Goal: Information Seeking & Learning: Learn about a topic

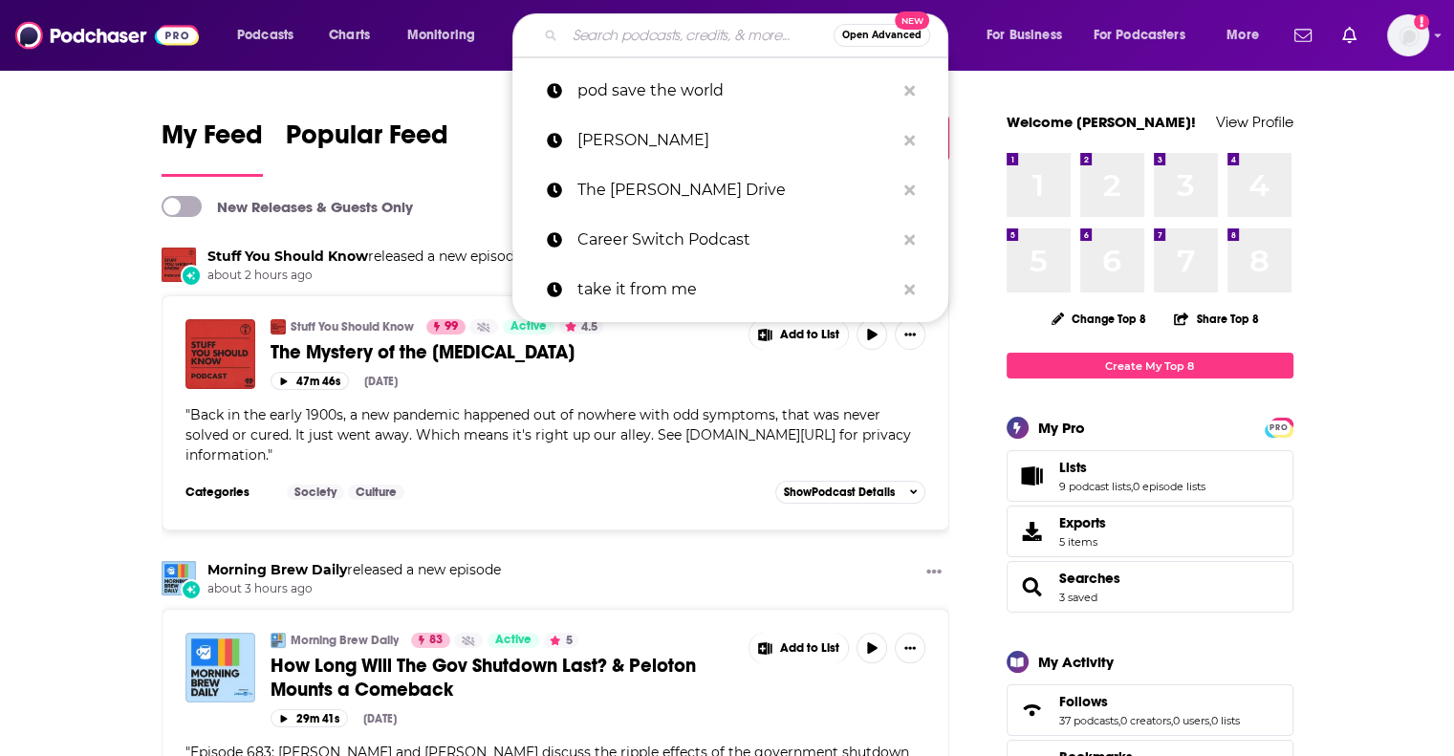
click at [584, 43] on input "Search podcasts, credits, & more..." at bounding box center [699, 35] width 269 height 31
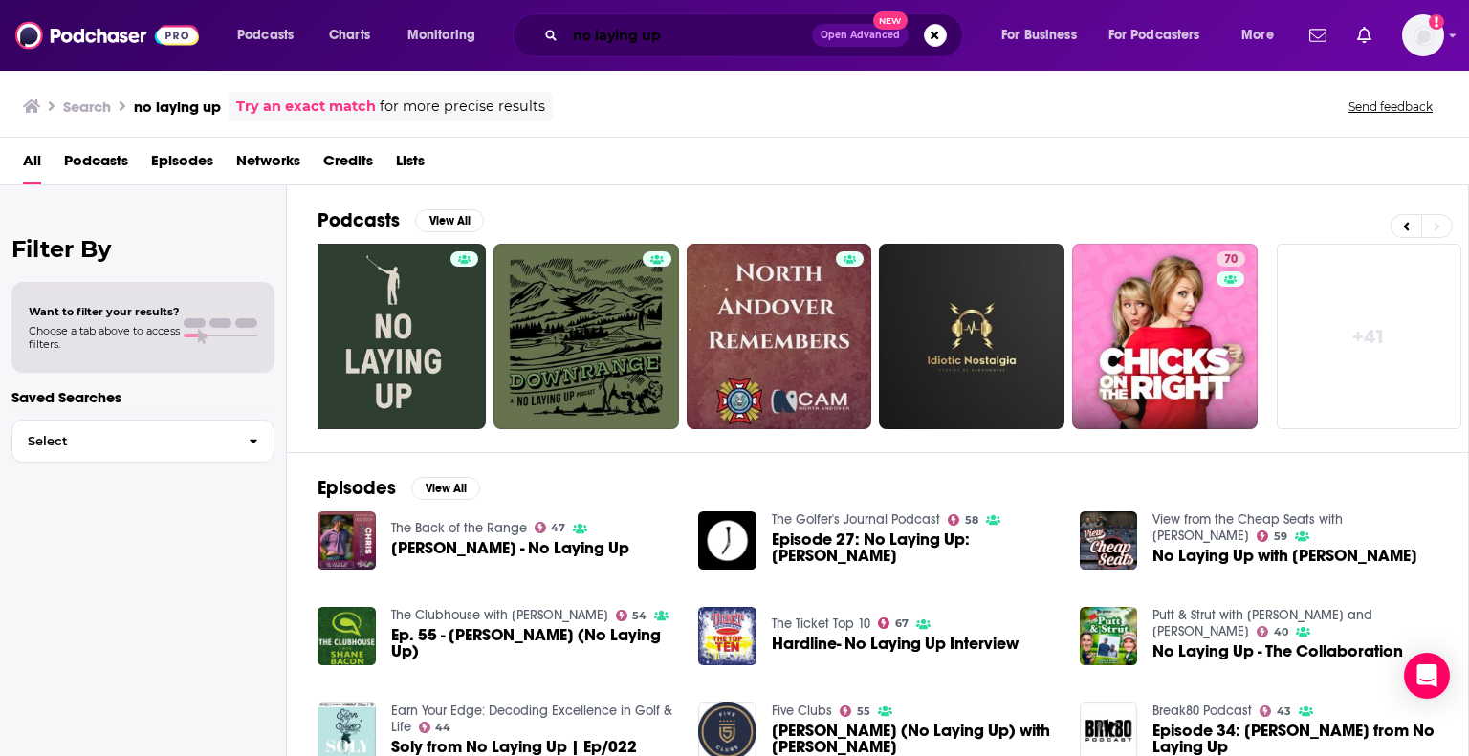
click at [620, 33] on input "no laying up" at bounding box center [688, 35] width 247 height 31
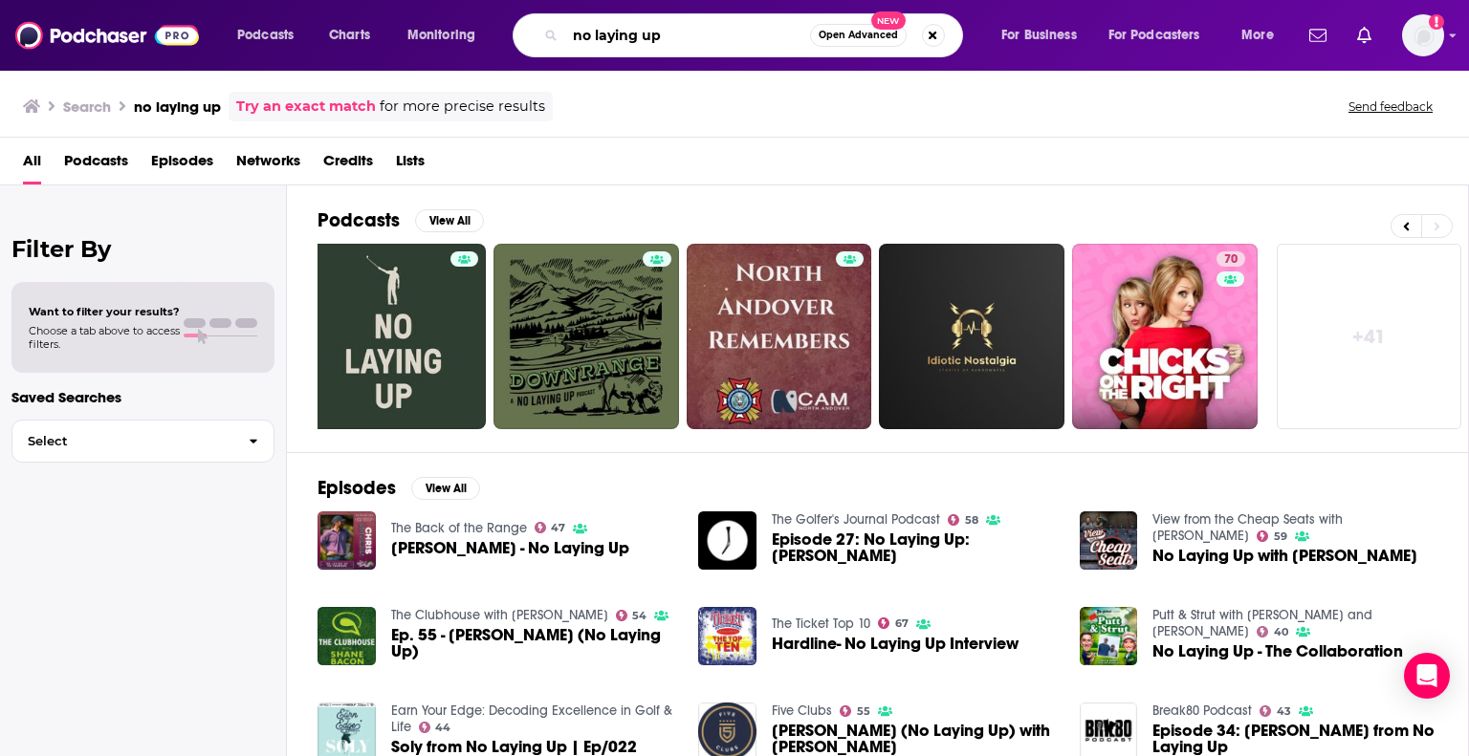
click at [620, 33] on input "no laying up" at bounding box center [687, 35] width 245 height 31
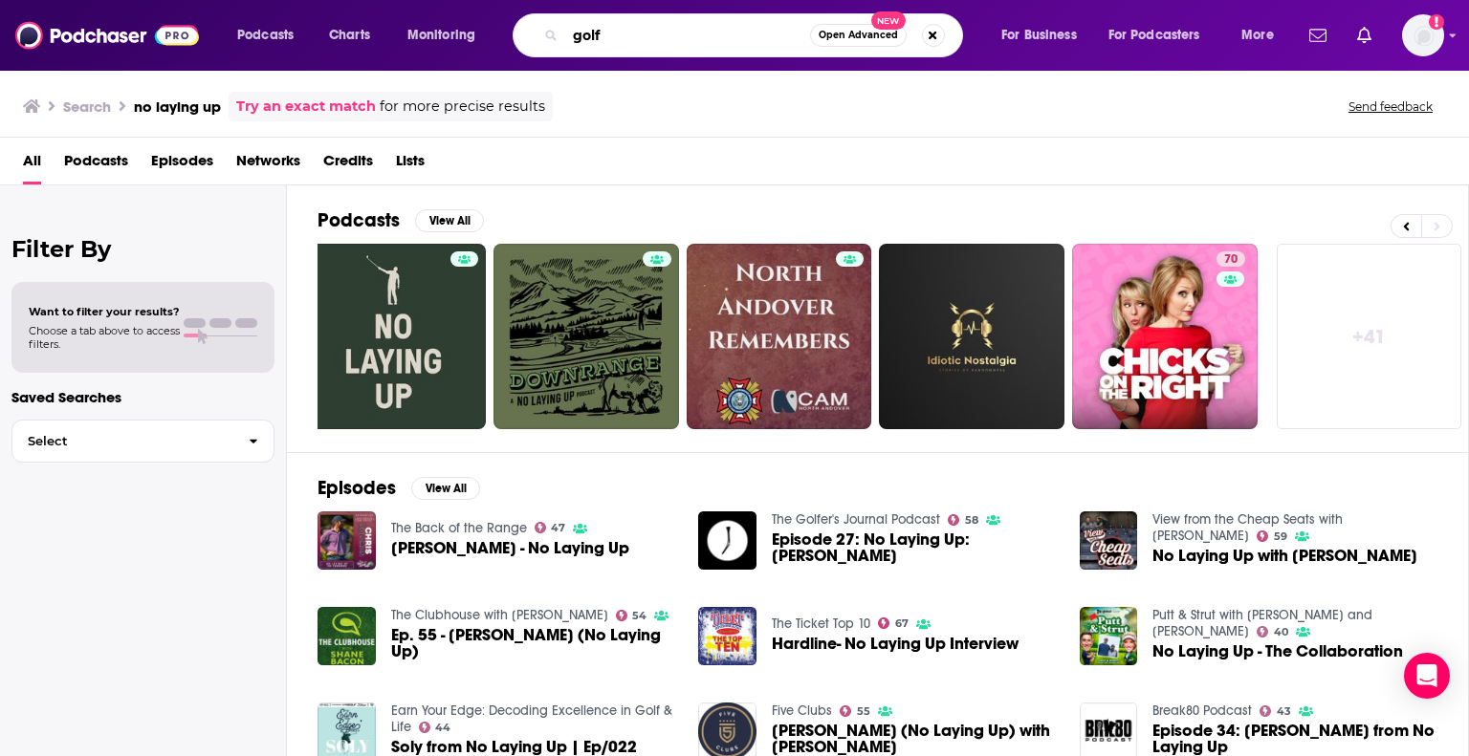
type input "golf"
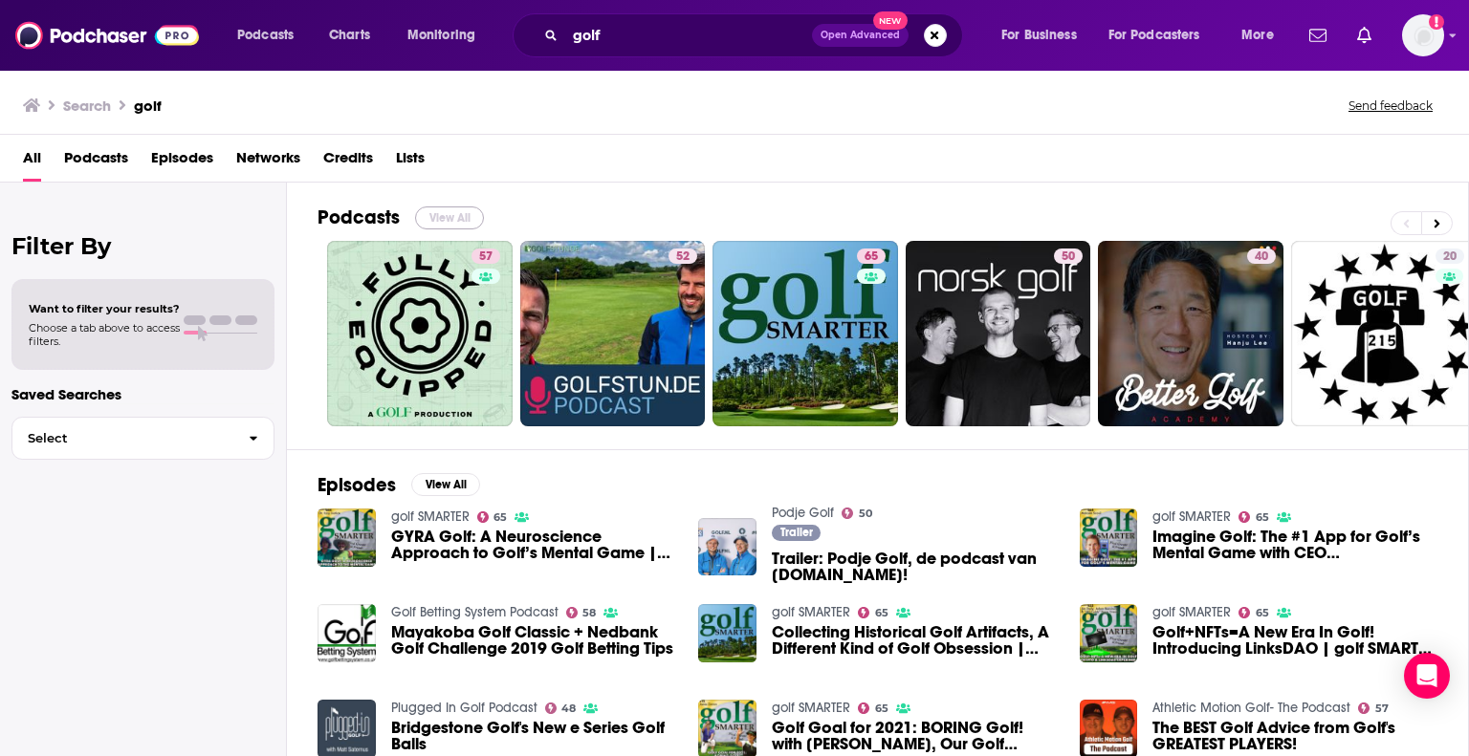
click at [442, 221] on button "View All" at bounding box center [449, 218] width 69 height 23
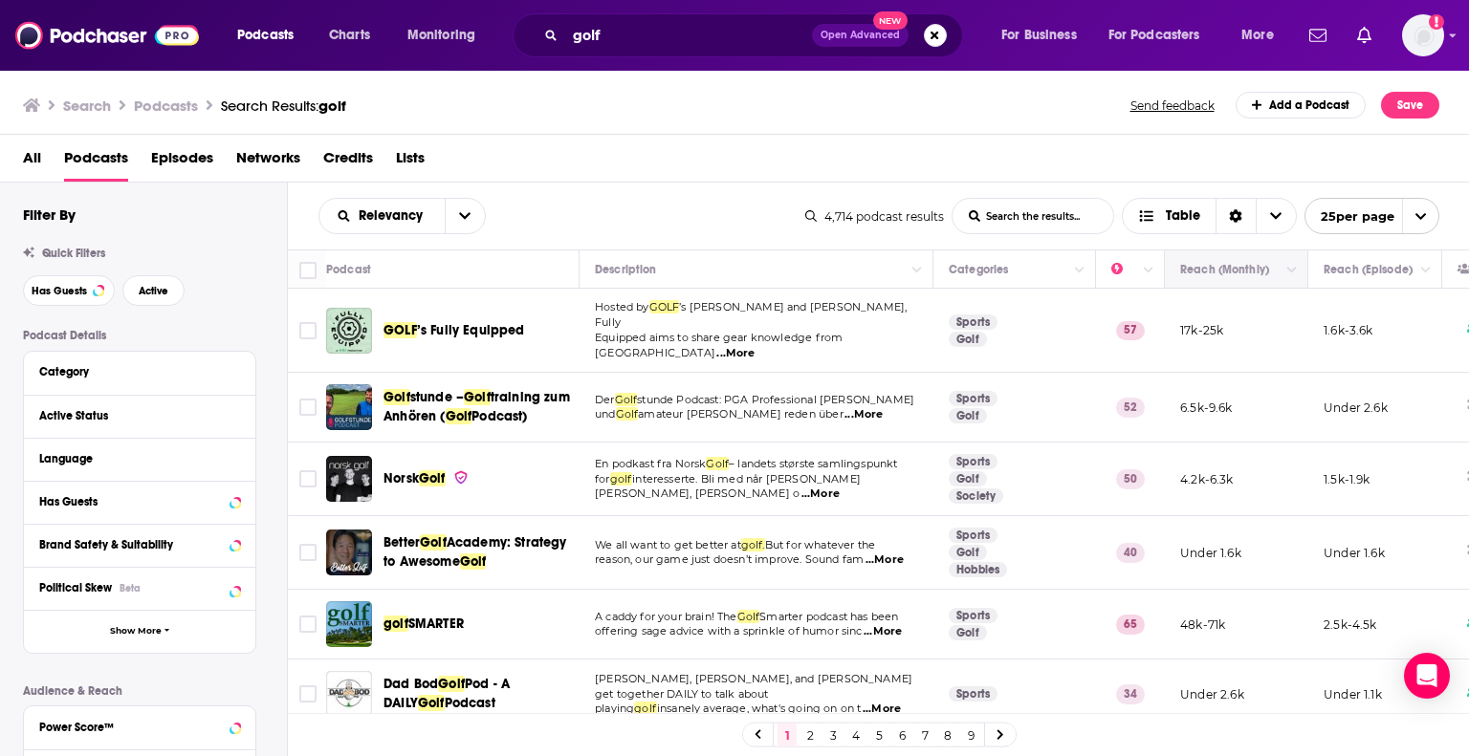
click at [1251, 282] on th "Reach (Monthly)" at bounding box center [1235, 269] width 143 height 38
click at [1262, 270] on button "Move" at bounding box center [1234, 269] width 112 height 23
click at [1292, 268] on icon "Column Actions" at bounding box center [1292, 270] width 10 height 11
click at [1292, 268] on div at bounding box center [734, 378] width 1469 height 756
click at [1154, 274] on button "Column Actions" at bounding box center [1148, 270] width 23 height 23
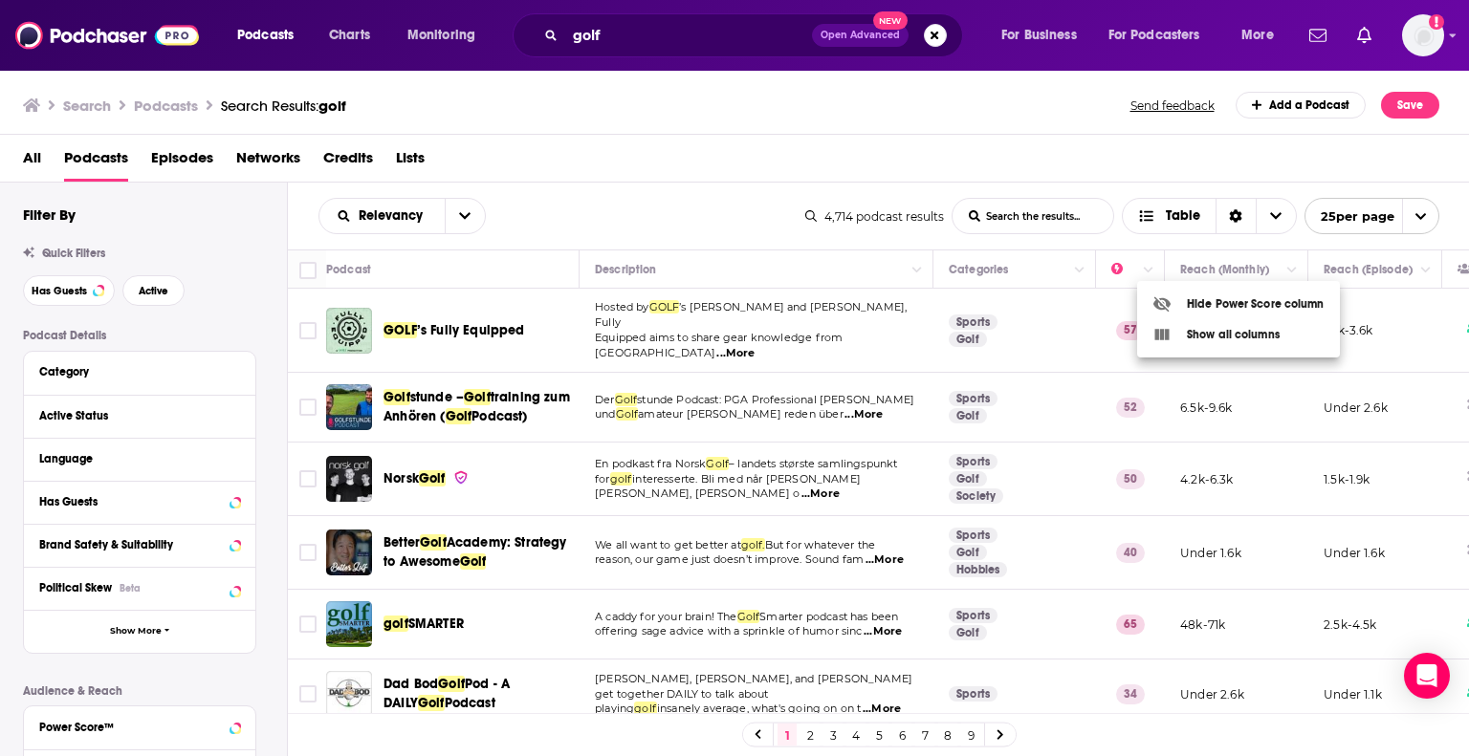
click at [1154, 274] on div at bounding box center [734, 378] width 1469 height 756
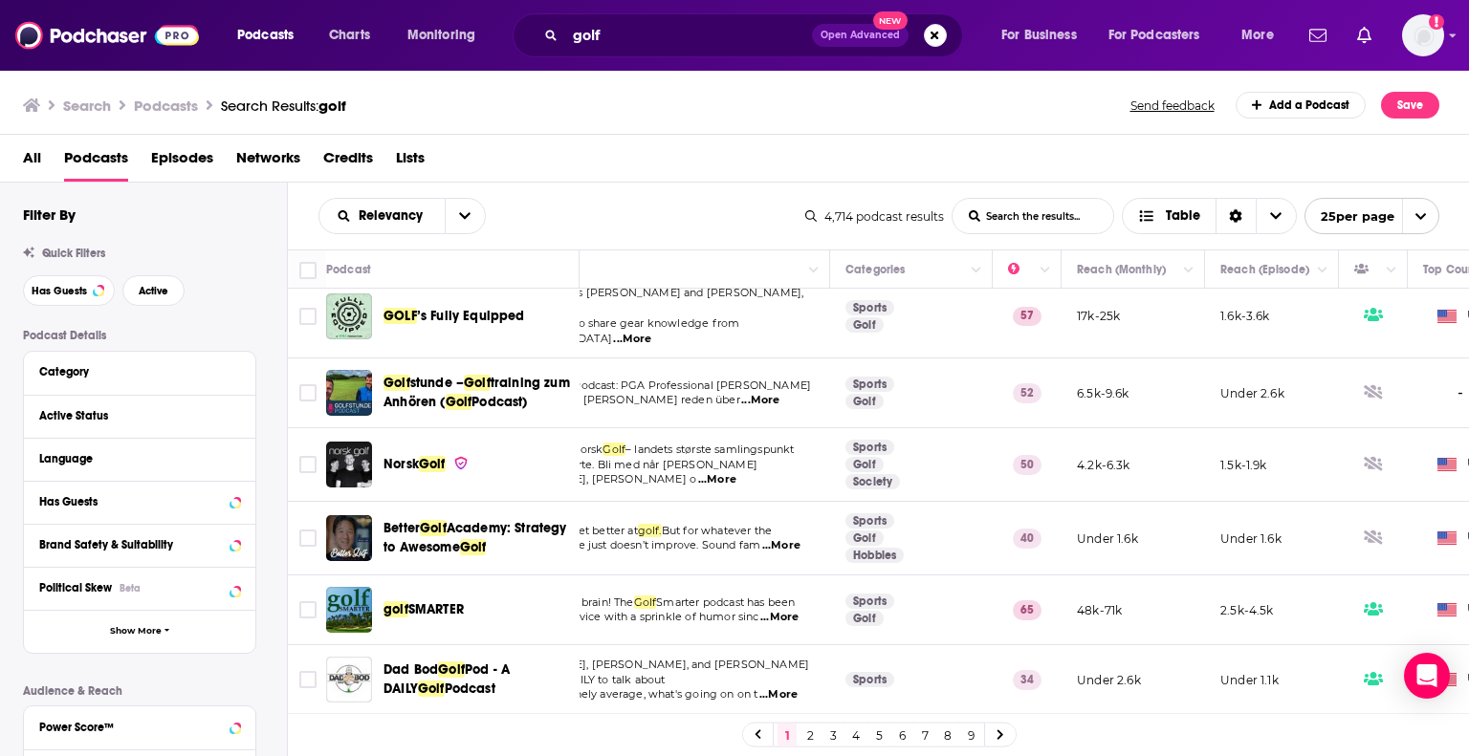
scroll to position [0, 103]
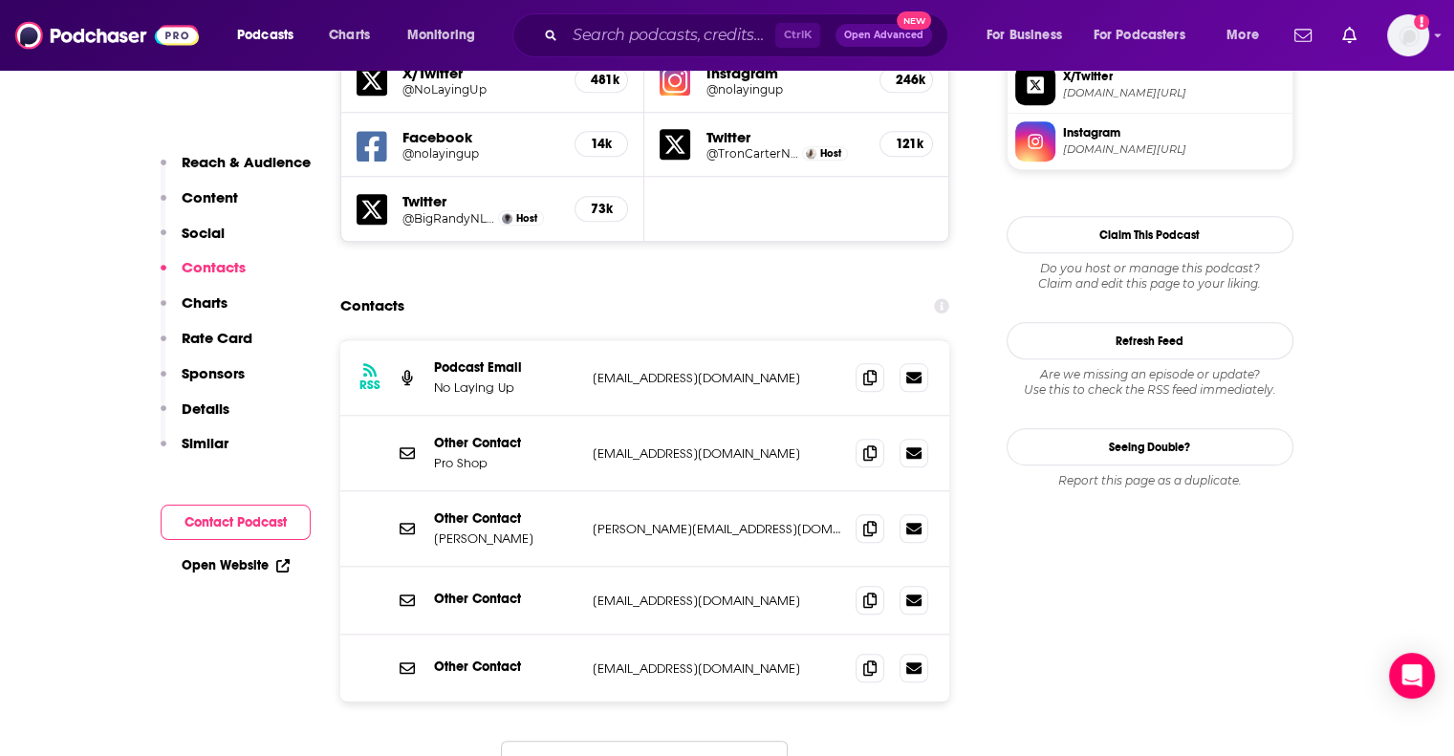
scroll to position [1736, 0]
click at [857, 512] on span at bounding box center [870, 526] width 29 height 29
click at [876, 659] on icon at bounding box center [869, 666] width 13 height 15
click at [629, 740] on button "Load More..." at bounding box center [644, 766] width 287 height 52
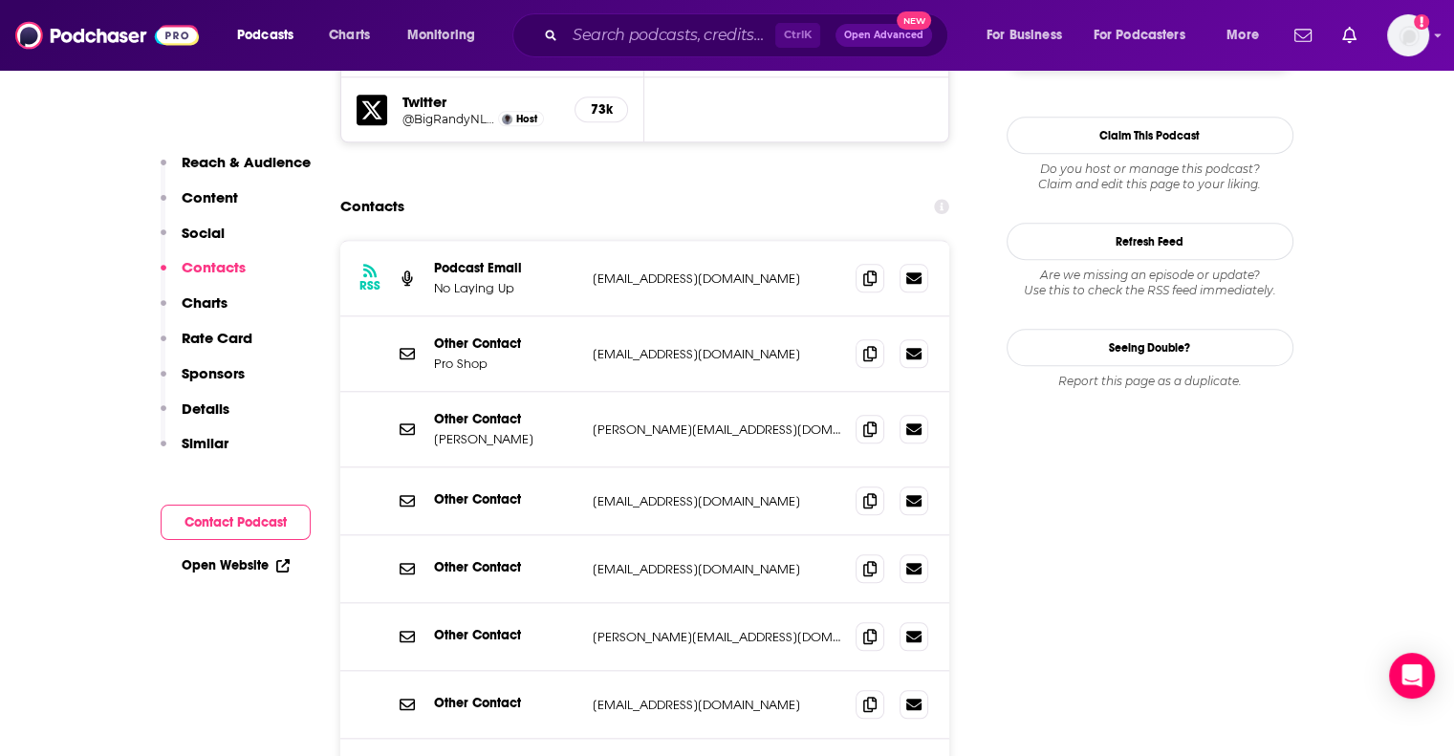
scroll to position [1836, 0]
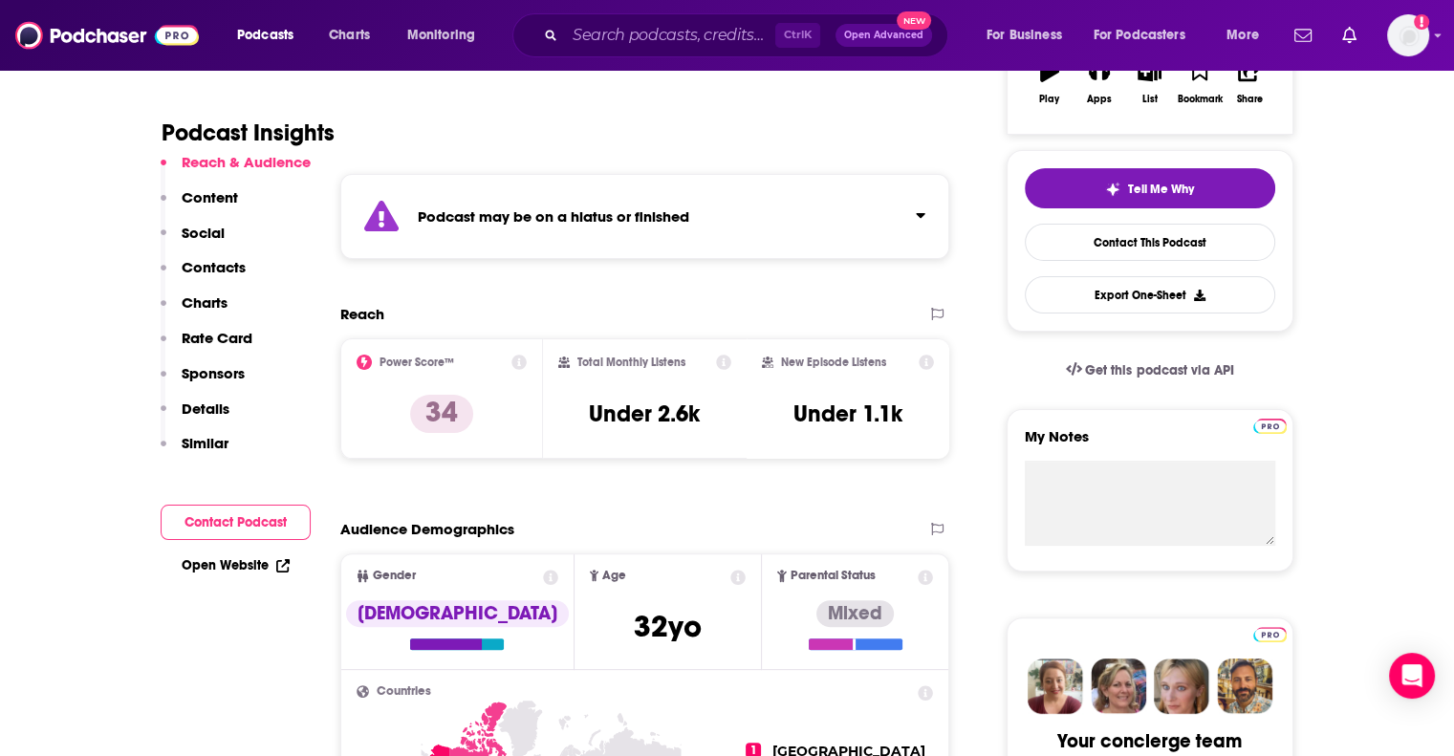
scroll to position [378, 0]
